Goal: Task Accomplishment & Management: Use online tool/utility

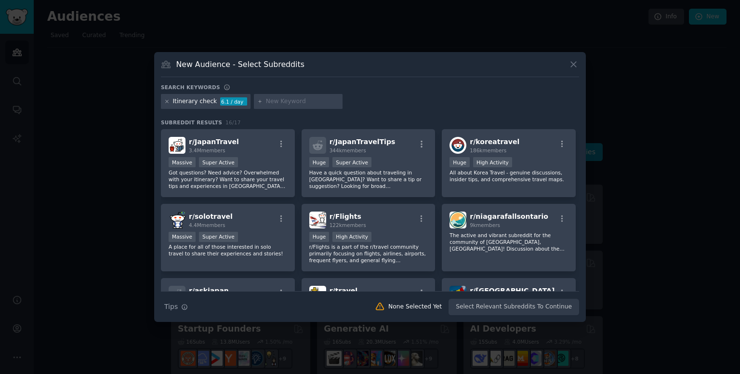
click at [166, 103] on icon at bounding box center [166, 101] width 5 height 5
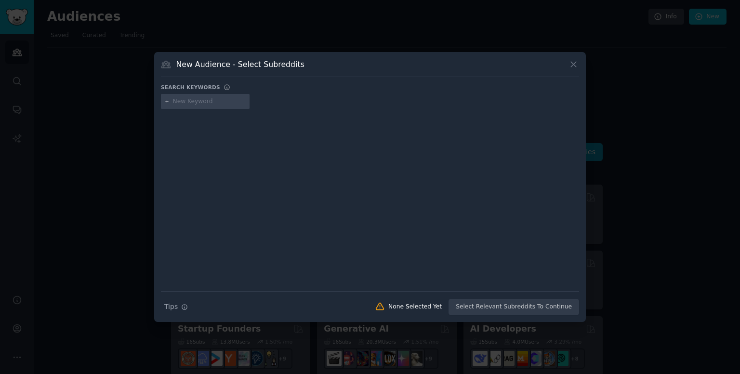
click at [205, 101] on input "text" at bounding box center [209, 101] width 73 height 9
paste input "internal Reddit 1P data"
type input "internal Reddit 1P data"
type input "Solotravel"
click at [260, 102] on input "text" at bounding box center [287, 101] width 73 height 9
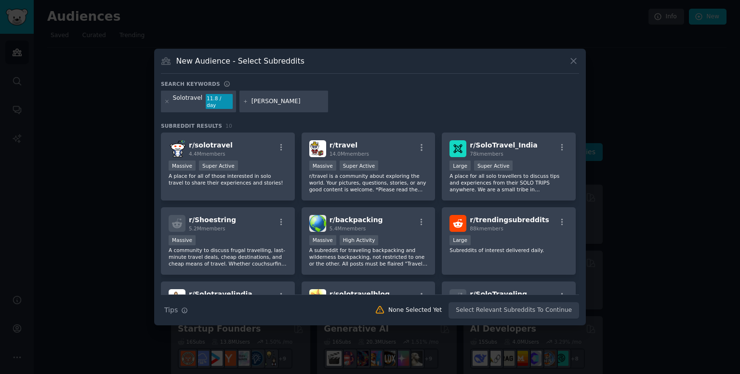
type input "Safety"
